Goal: Transaction & Acquisition: Purchase product/service

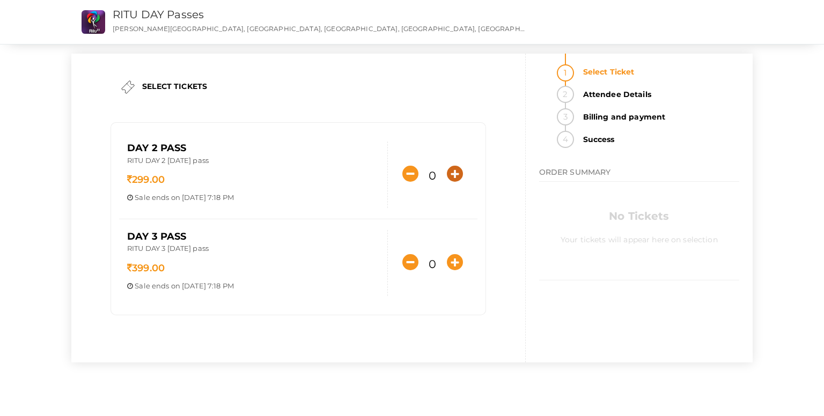
click at [457, 170] on icon "button" at bounding box center [455, 174] width 16 height 16
type input "1"
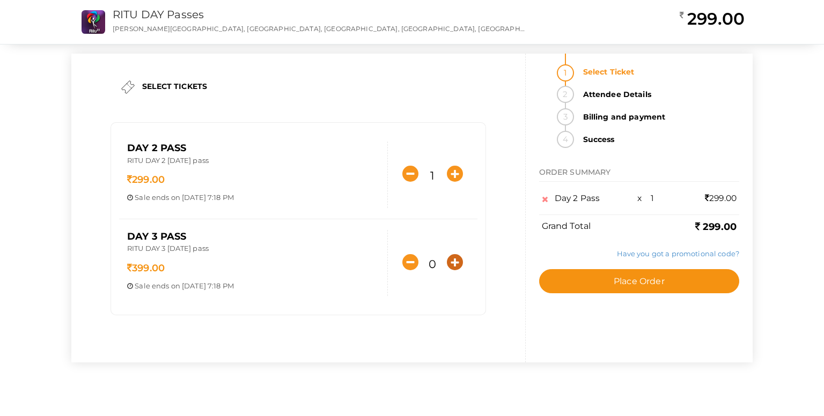
click at [458, 263] on icon "button" at bounding box center [455, 262] width 16 height 16
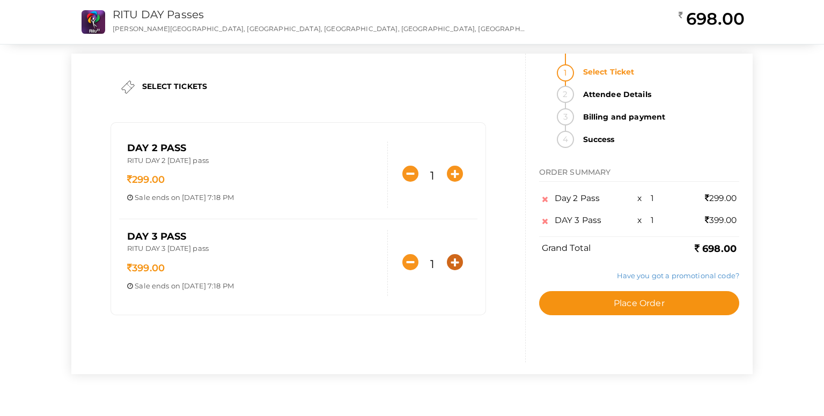
click at [458, 263] on icon "button" at bounding box center [455, 262] width 16 height 16
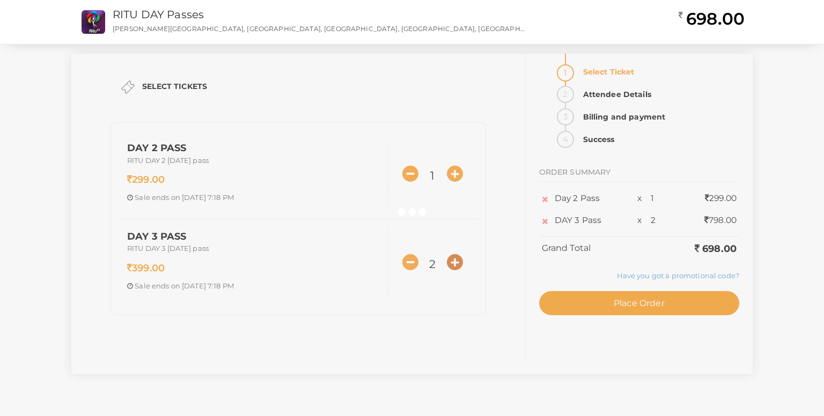
click at [458, 263] on icon "button" at bounding box center [455, 262] width 16 height 16
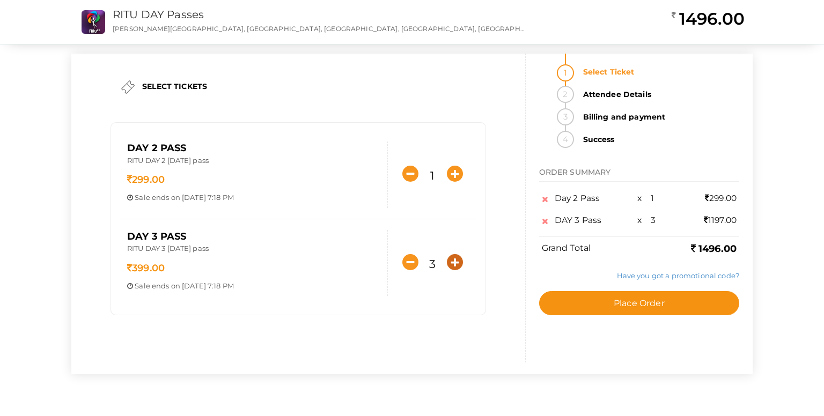
click at [458, 263] on div "SELECT TICKETS Day 2 Pass RITU DAY 2 October 18th pass 299.00 Sale ends on Oct …" at bounding box center [411, 214] width 681 height 321
click at [458, 263] on icon "button" at bounding box center [455, 262] width 16 height 16
type input "5"
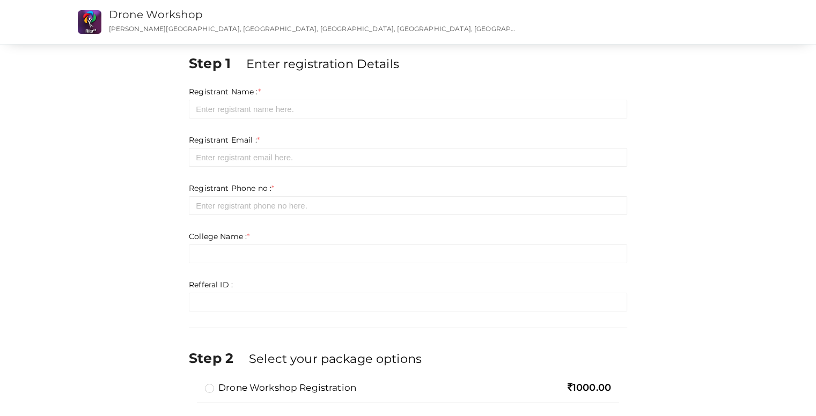
scroll to position [58, 0]
